Goal: Submit feedback/report problem

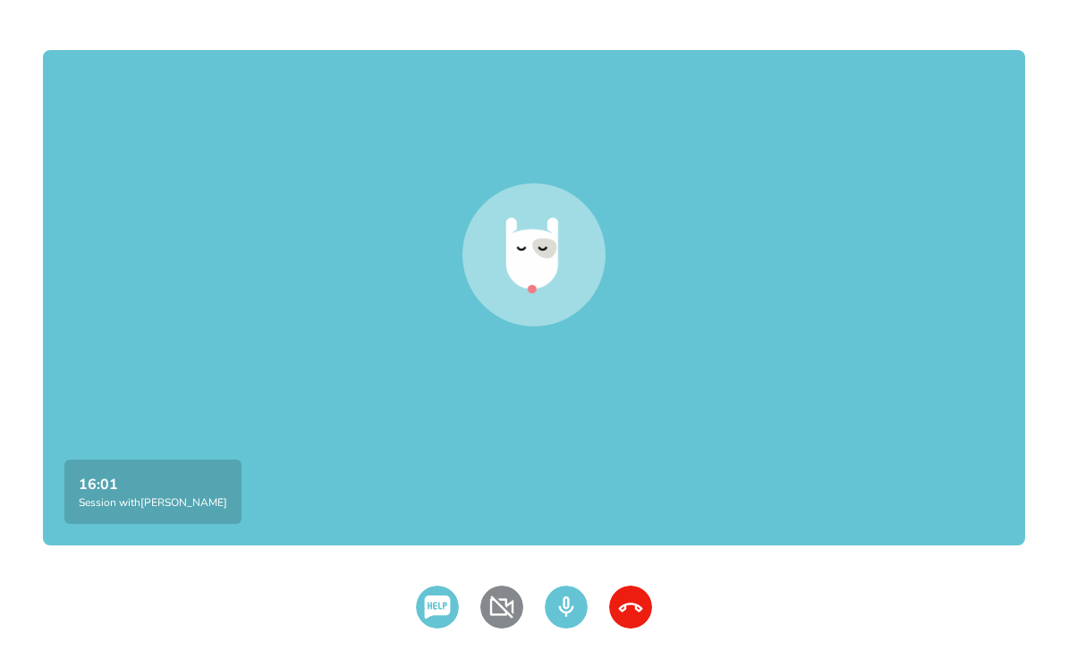
click at [173, 301] on div at bounding box center [534, 297] width 982 height 495
click at [245, 393] on div at bounding box center [534, 297] width 982 height 495
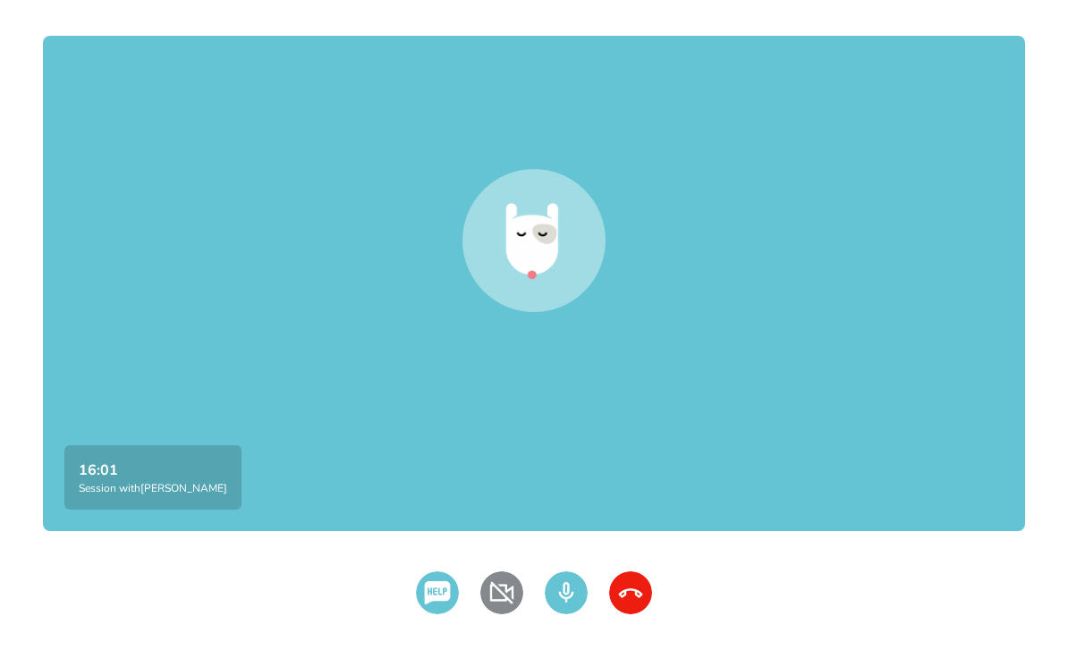
click at [491, 614] on img at bounding box center [501, 592] width 43 height 43
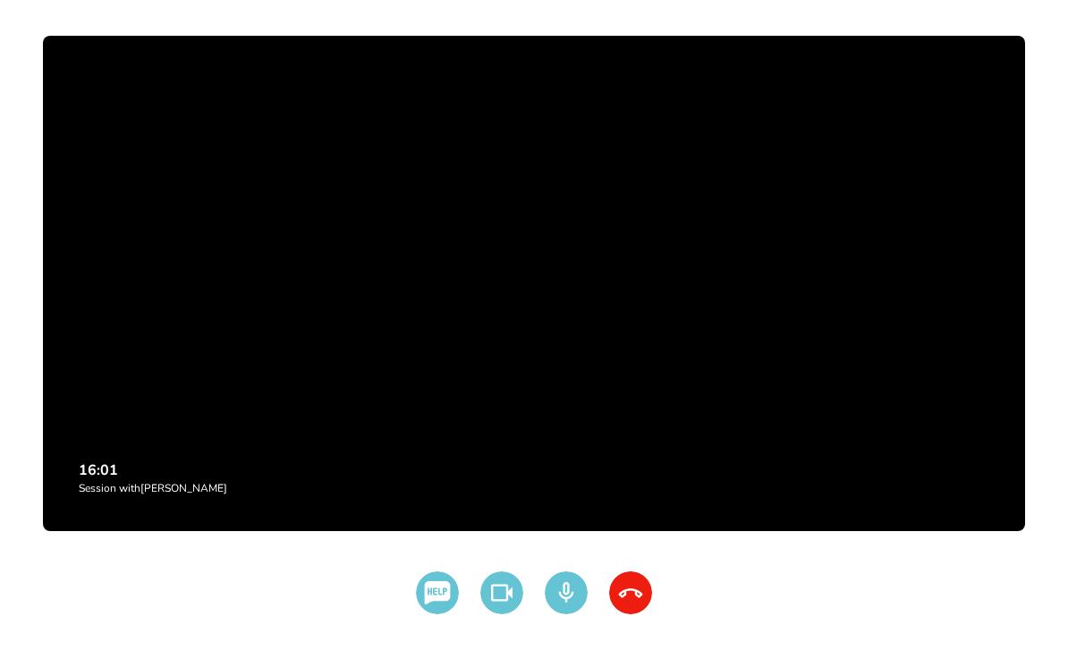
click at [501, 614] on img at bounding box center [501, 592] width 43 height 43
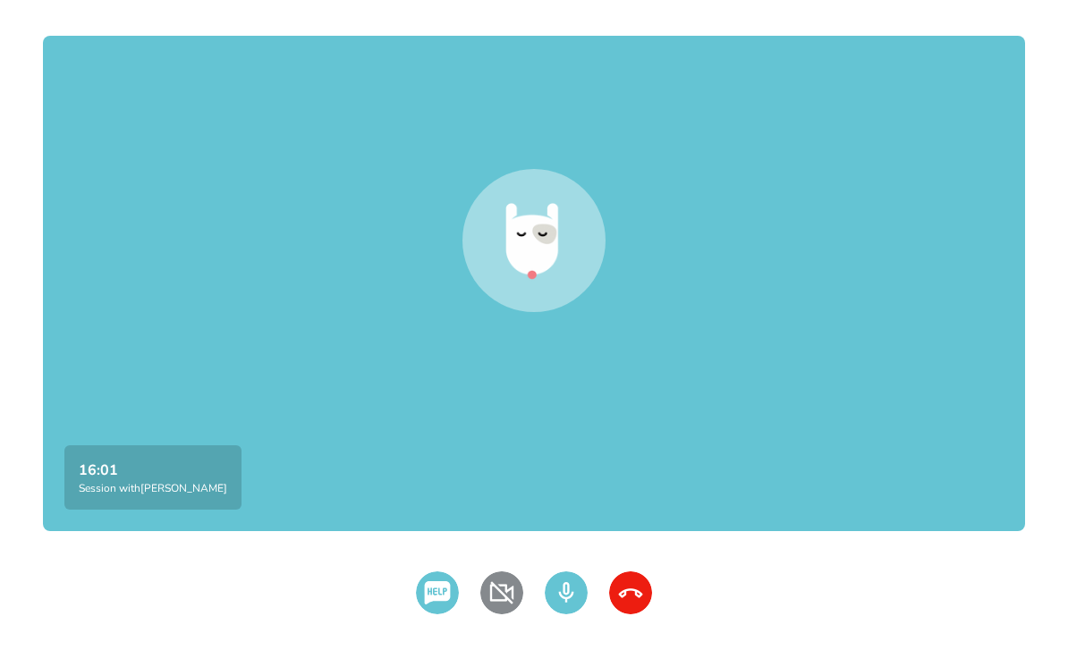
click at [499, 614] on img at bounding box center [501, 592] width 43 height 43
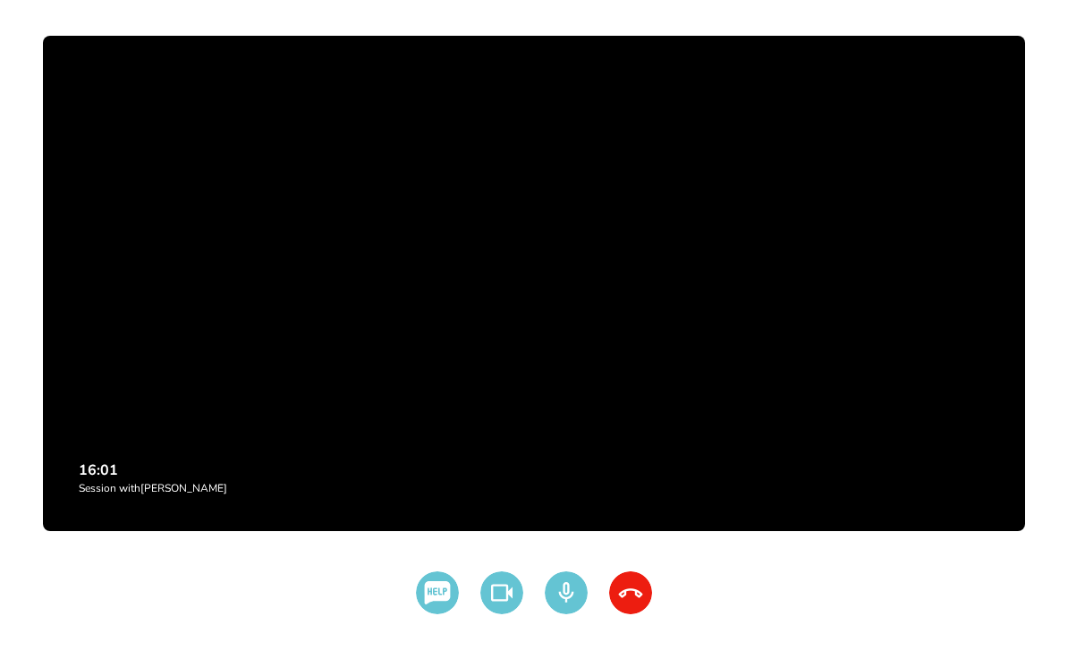
click at [569, 614] on img at bounding box center [566, 592] width 43 height 43
click at [635, 614] on img at bounding box center [630, 592] width 43 height 43
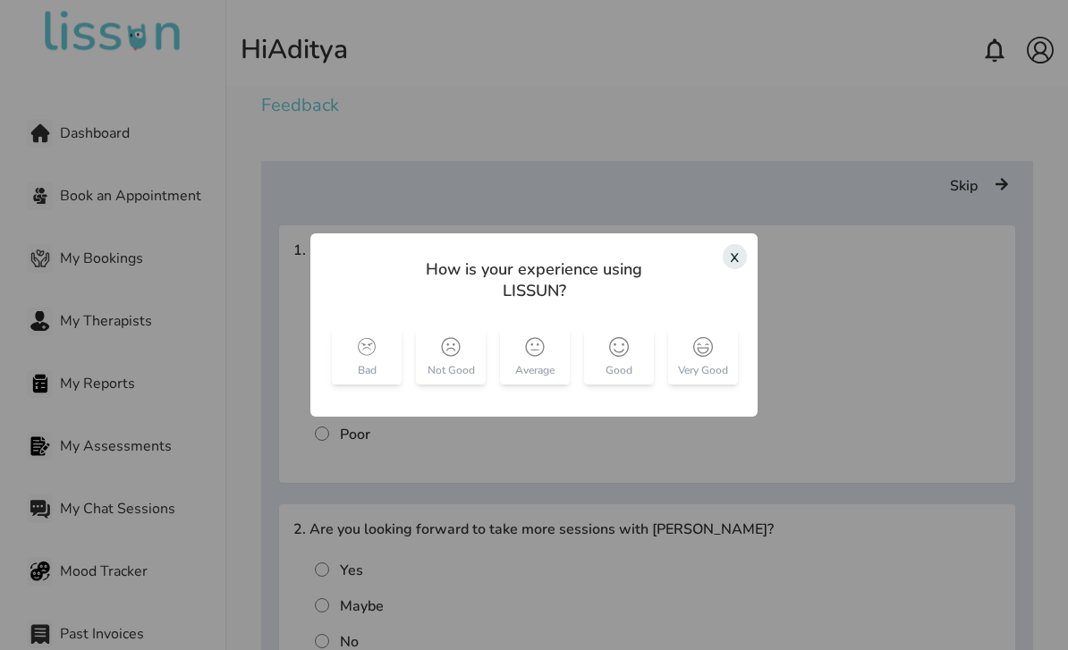
click at [745, 269] on div "x" at bounding box center [735, 256] width 24 height 25
